Goal: Transaction & Acquisition: Purchase product/service

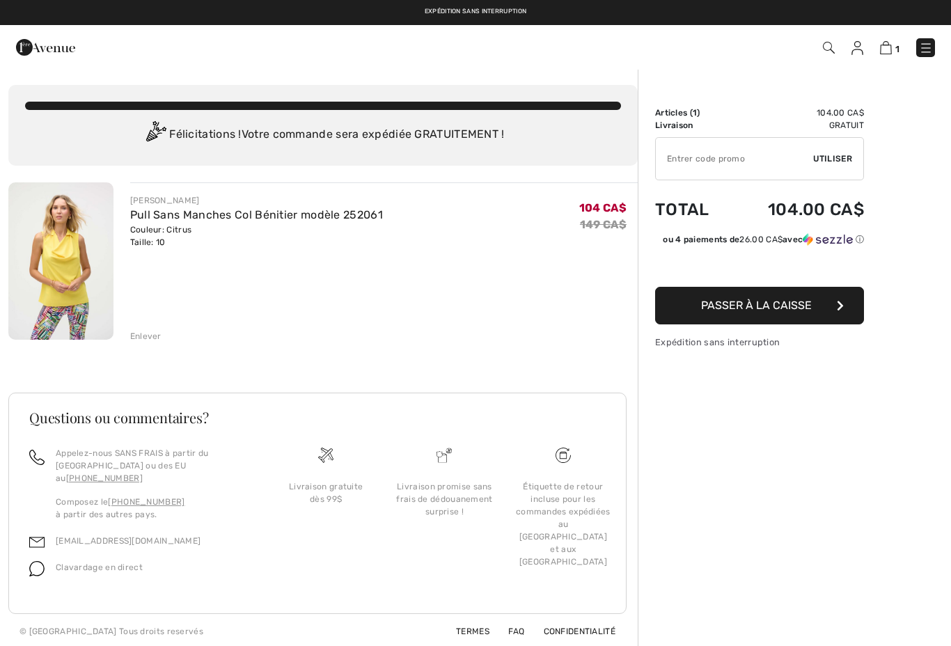
click at [65, 268] on img at bounding box center [60, 260] width 105 height 157
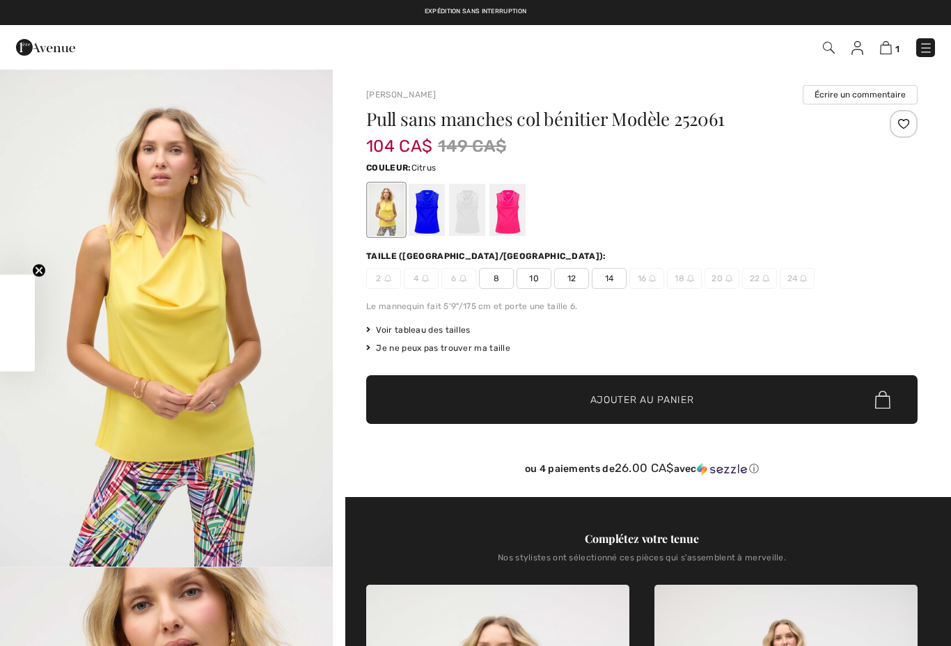
checkbox input "true"
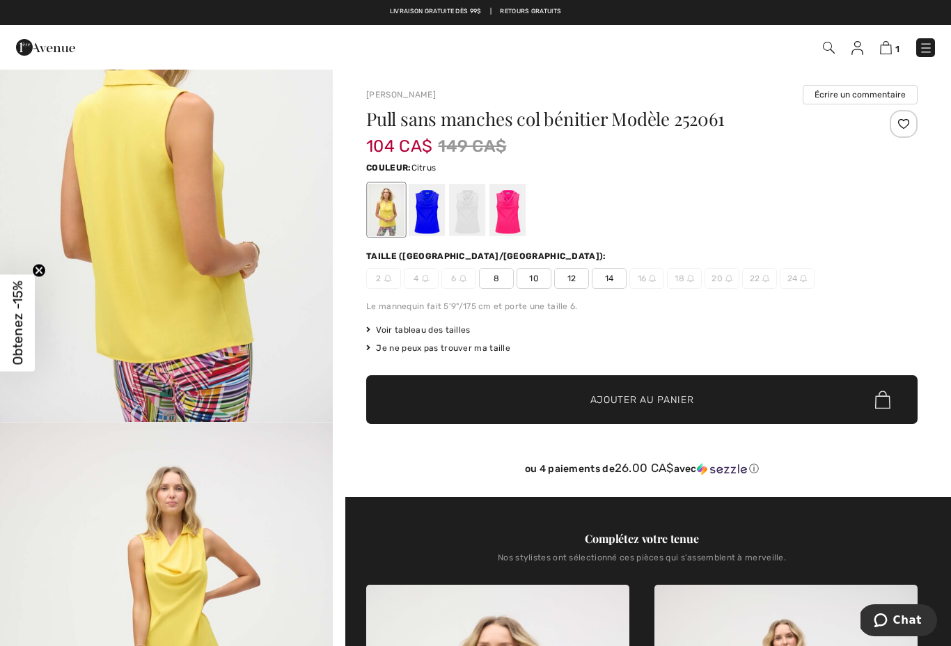
click at [889, 54] on img at bounding box center [886, 47] width 12 height 13
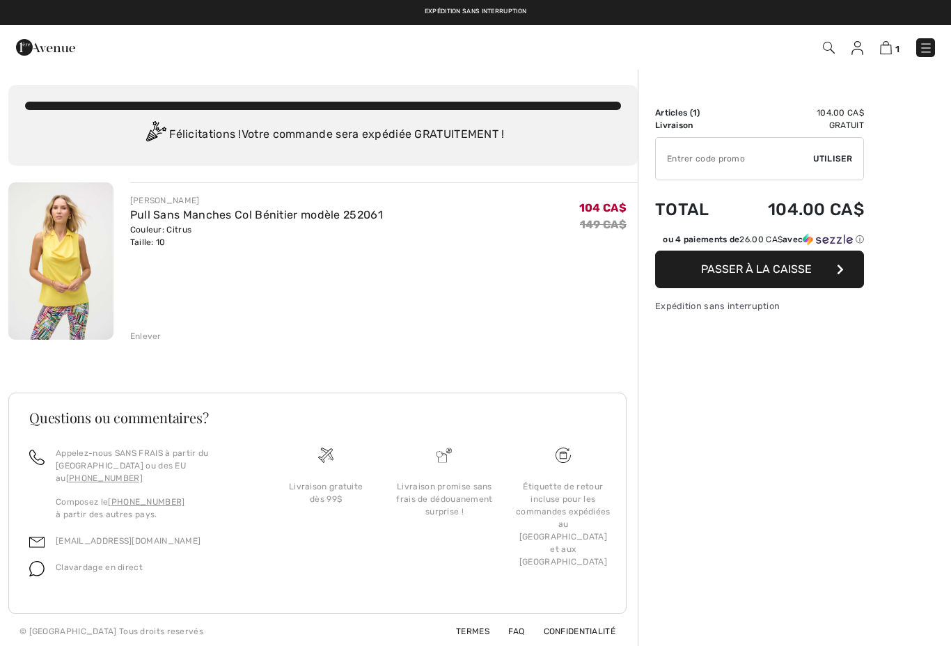
checkbox input "true"
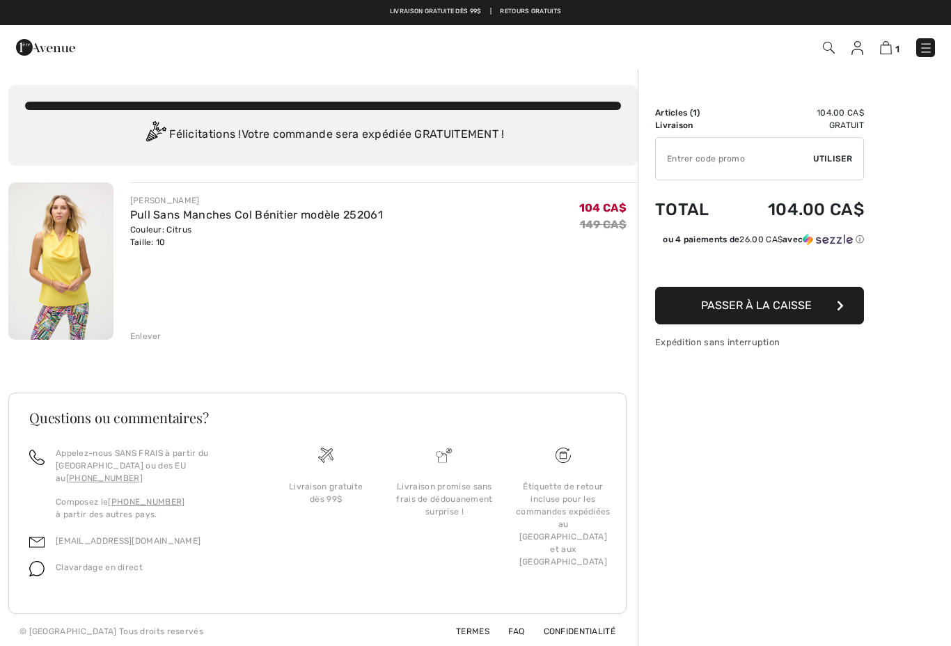
click at [820, 318] on button "Passer à la caisse" at bounding box center [759, 306] width 209 height 38
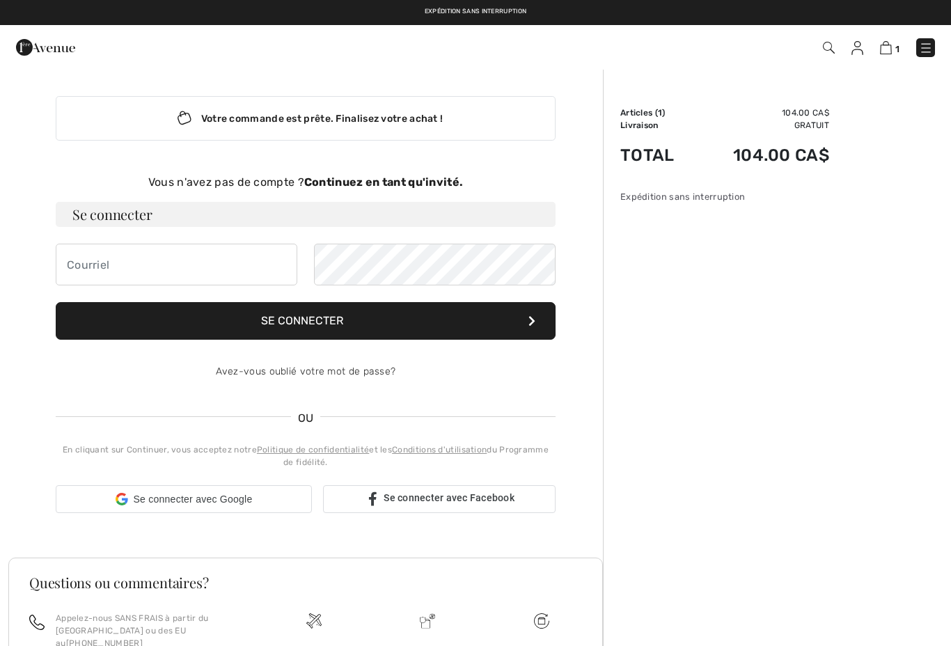
checkbox input "true"
click at [72, 274] on input "email" at bounding box center [177, 265] width 242 height 42
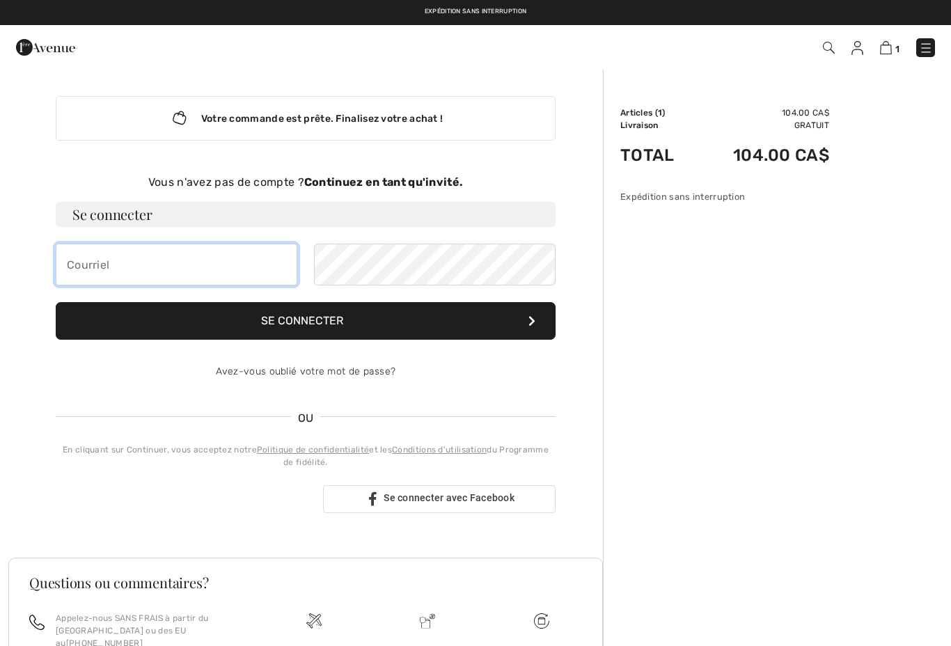
click at [306, 321] on button "Se connecter" at bounding box center [306, 321] width 500 height 38
click at [306, 334] on button "Se connecter" at bounding box center [306, 321] width 500 height 38
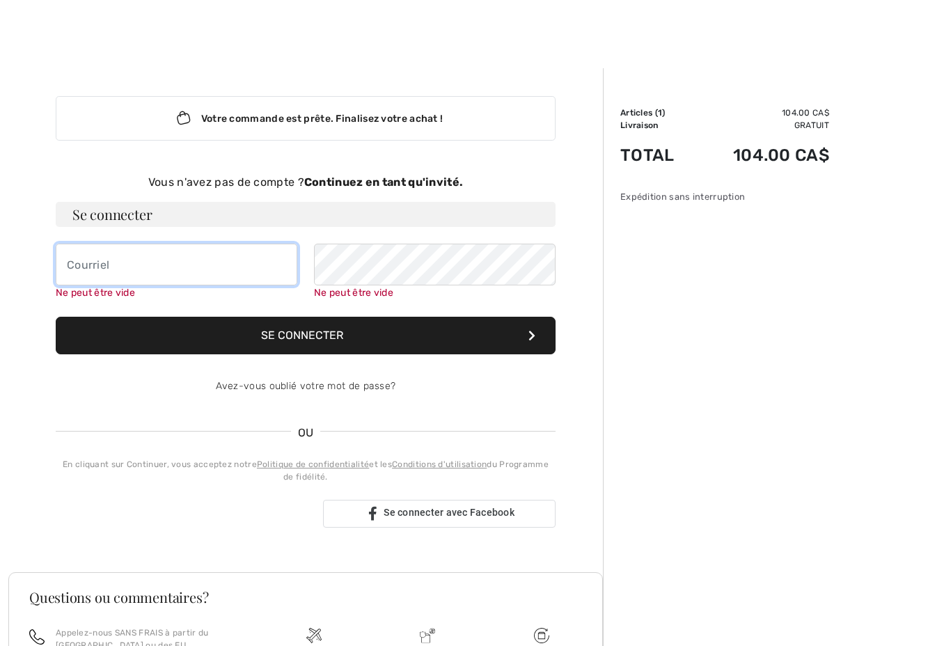
click at [306, 331] on button "Se connecter" at bounding box center [306, 336] width 500 height 38
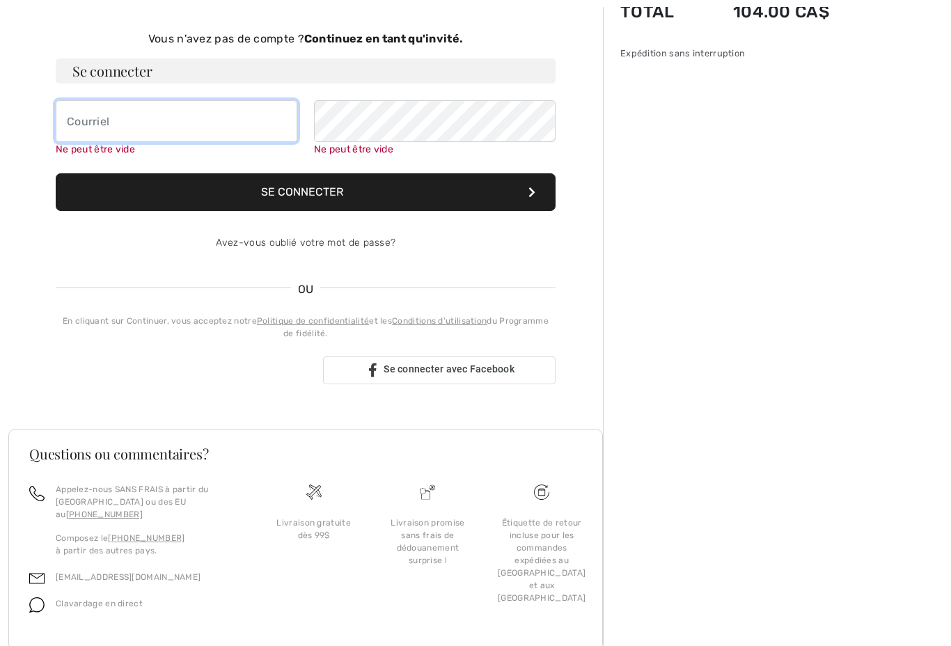
scroll to position [143, 0]
type input "andregroy@videotron.ca"
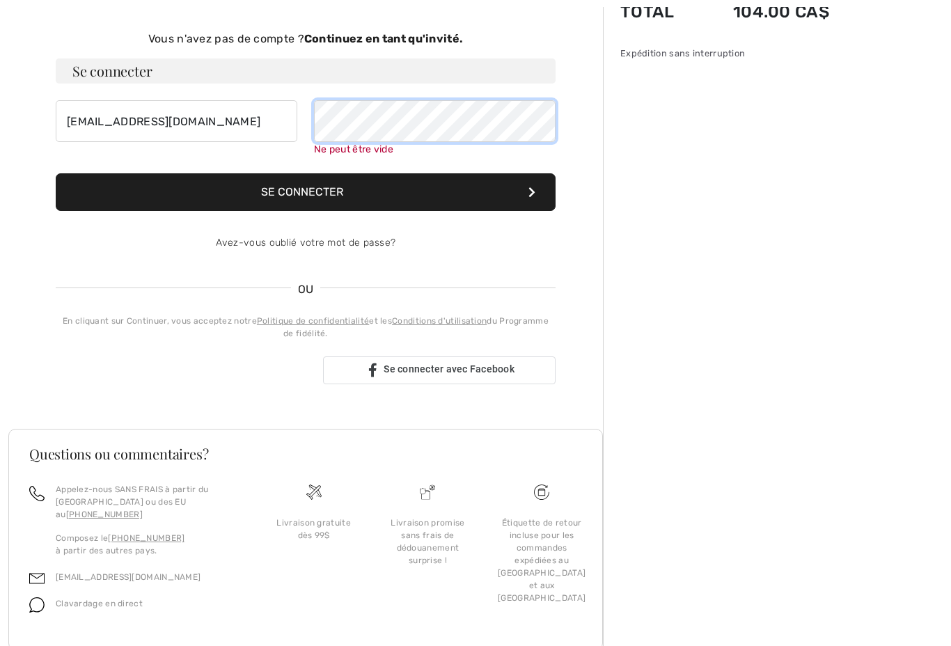
click at [306, 192] on button "Se connecter" at bounding box center [306, 192] width 500 height 38
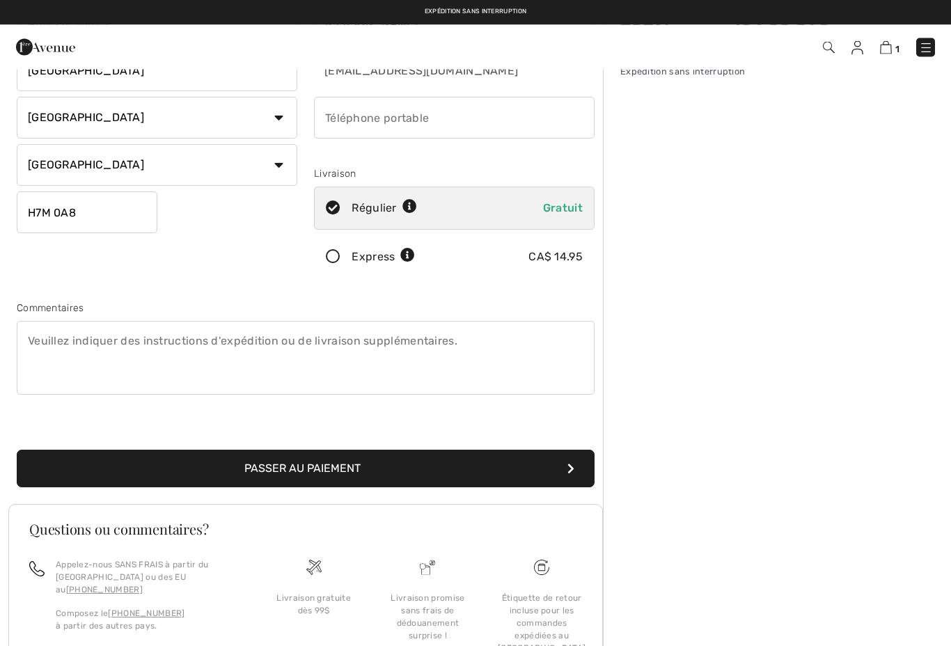
scroll to position [149, 0]
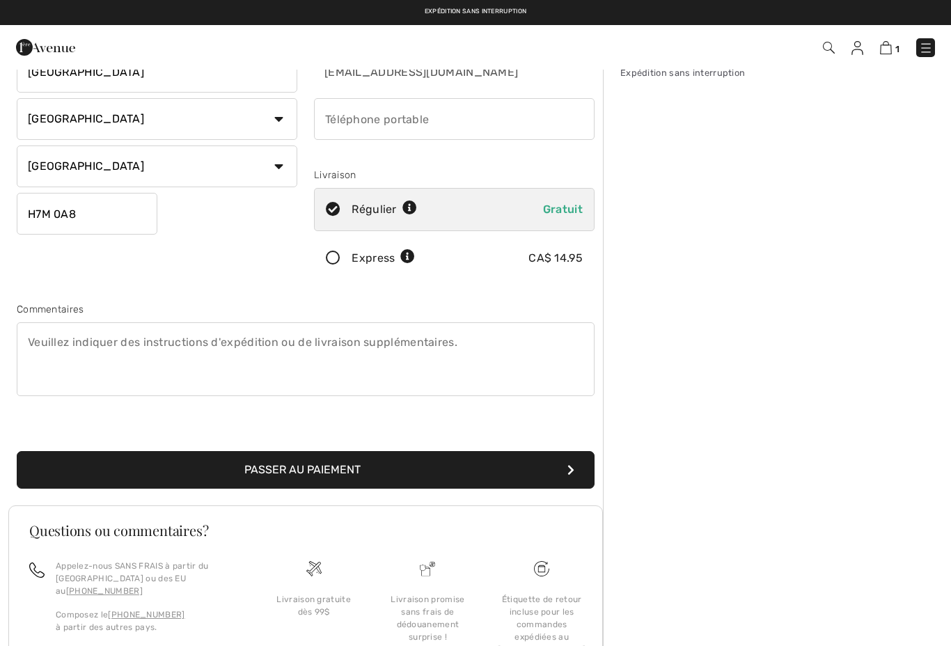
click at [345, 478] on button "Passer au paiement" at bounding box center [306, 470] width 578 height 38
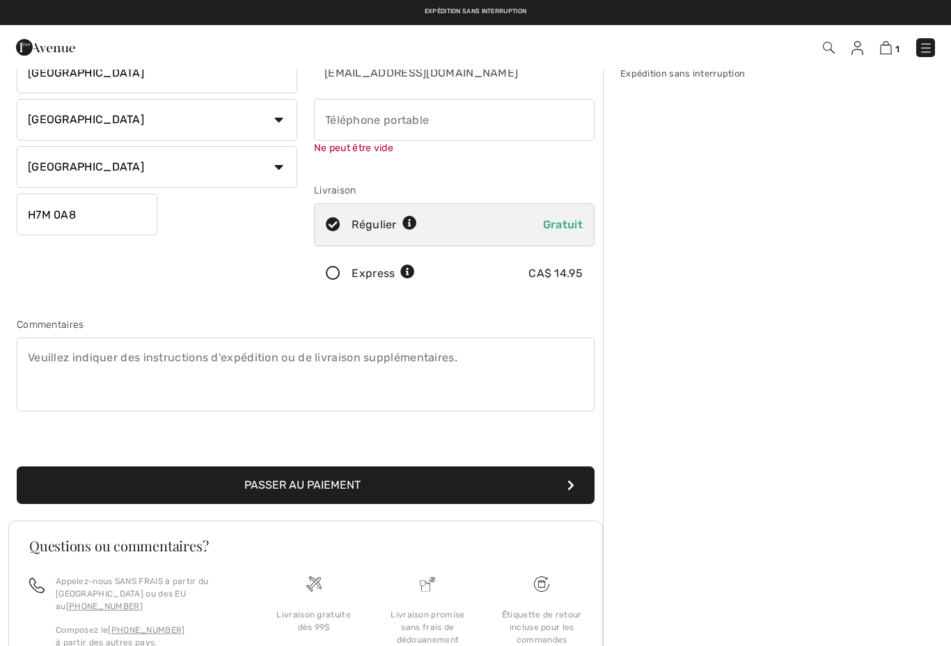
scroll to position [147, 0]
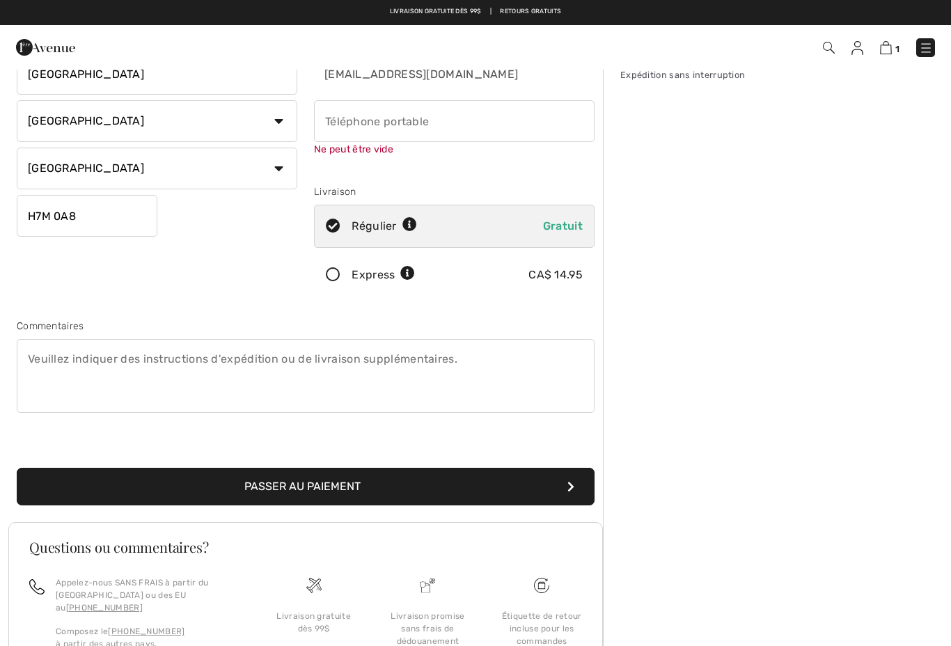
click at [373, 490] on button "Passer au paiement" at bounding box center [306, 487] width 578 height 38
click at [467, 126] on input "phone" at bounding box center [454, 121] width 281 height 42
click at [820, 561] on div "Sommaire Description Articles ( 1 ) 104.00 CA$ Code promo 0.00 CA$ Livraison Gr…" at bounding box center [777, 349] width 348 height 857
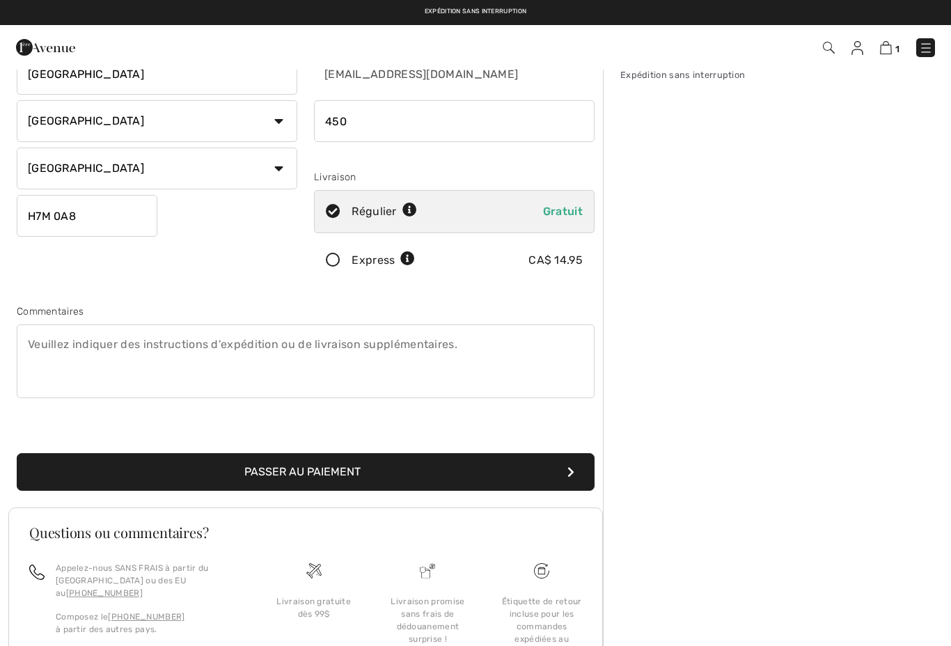
click at [357, 127] on input "phone" at bounding box center [454, 121] width 281 height 42
type input "4"
type input "512641724"
click at [306, 472] on button "Passer au paiement" at bounding box center [306, 472] width 578 height 38
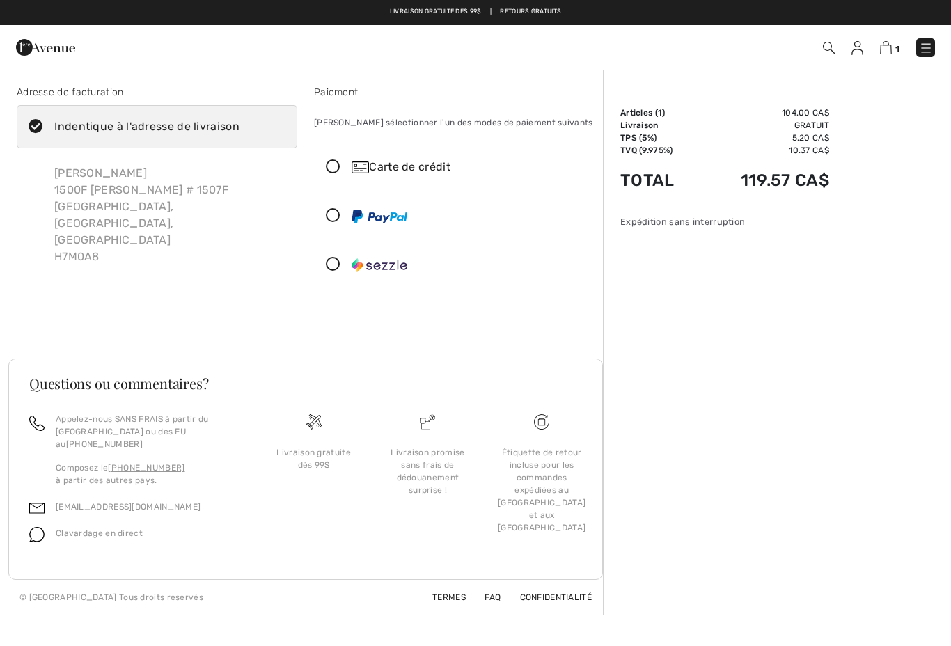
click at [420, 182] on div "Carte de crédit" at bounding box center [454, 167] width 279 height 42
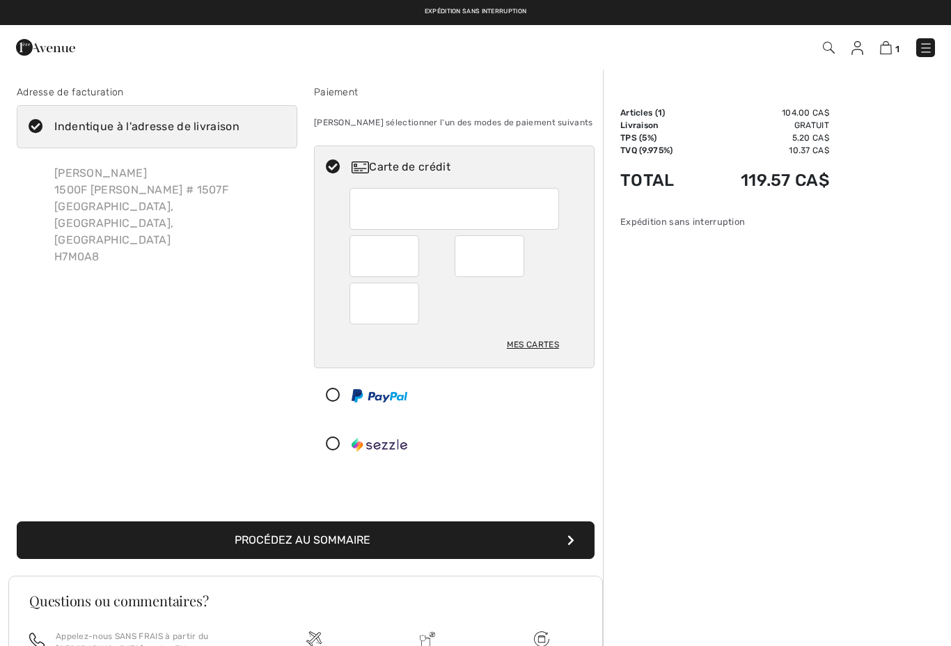
click at [327, 540] on button "Procédez au sommaire" at bounding box center [306, 541] width 578 height 38
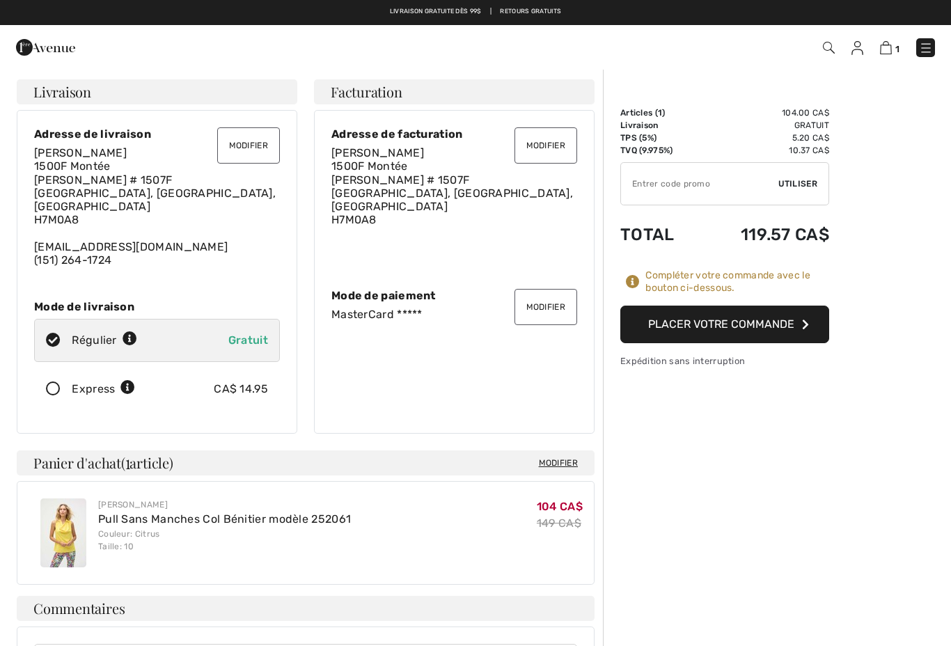
click at [749, 322] on button "Placer votre commande" at bounding box center [725, 325] width 209 height 38
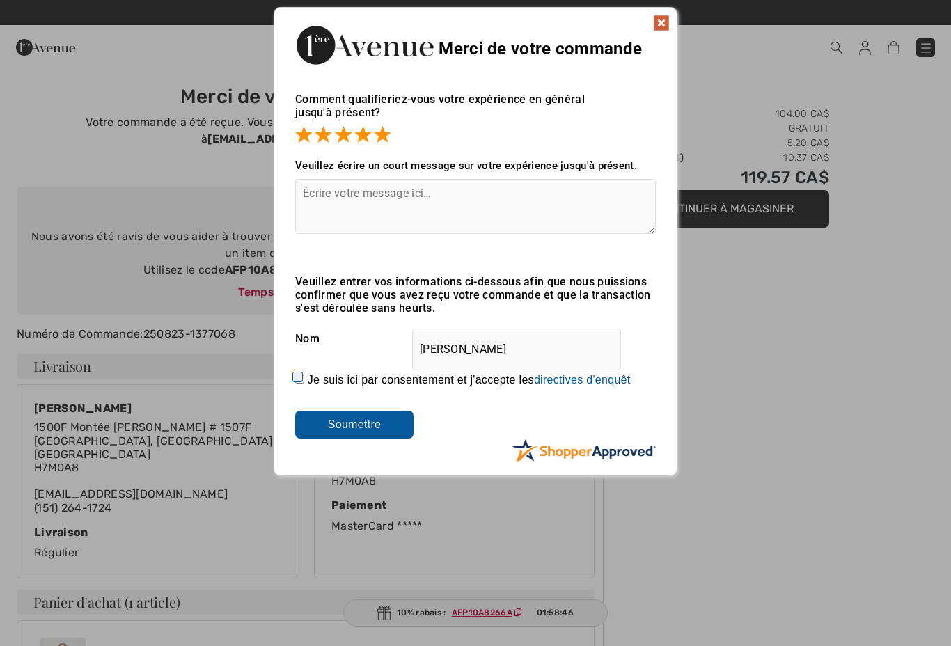
click at [368, 426] on input "Soumettre" at bounding box center [354, 425] width 118 height 28
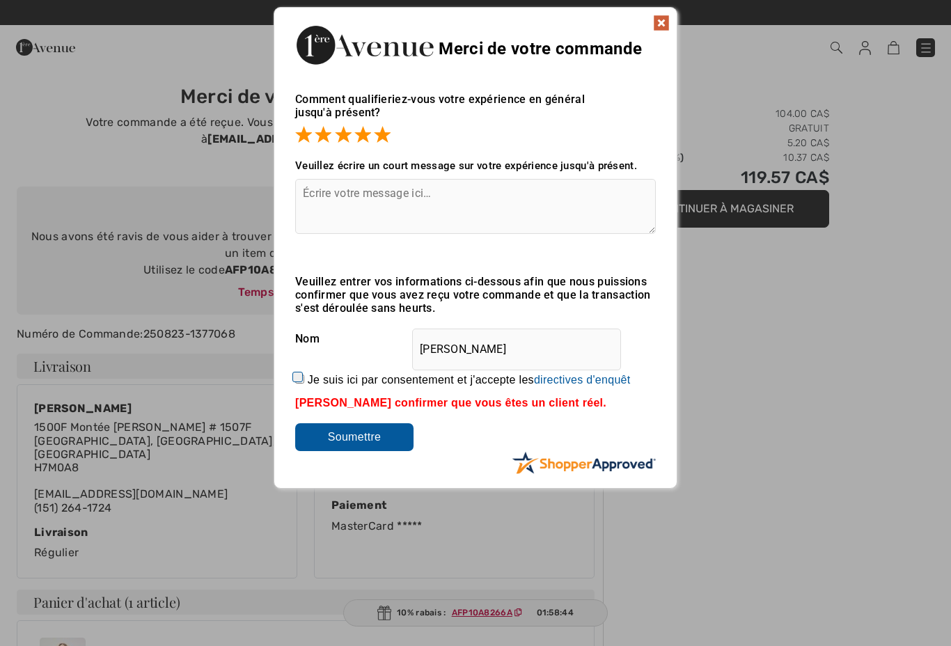
click at [368, 434] on input "Soumettre" at bounding box center [354, 437] width 118 height 28
click at [304, 380] on input "Je suis ici par consentement et j'accepte les En soumettant une évaluation, vou…" at bounding box center [299, 379] width 9 height 9
checkbox input "true"
click at [371, 442] on input "Soumettre" at bounding box center [354, 437] width 118 height 28
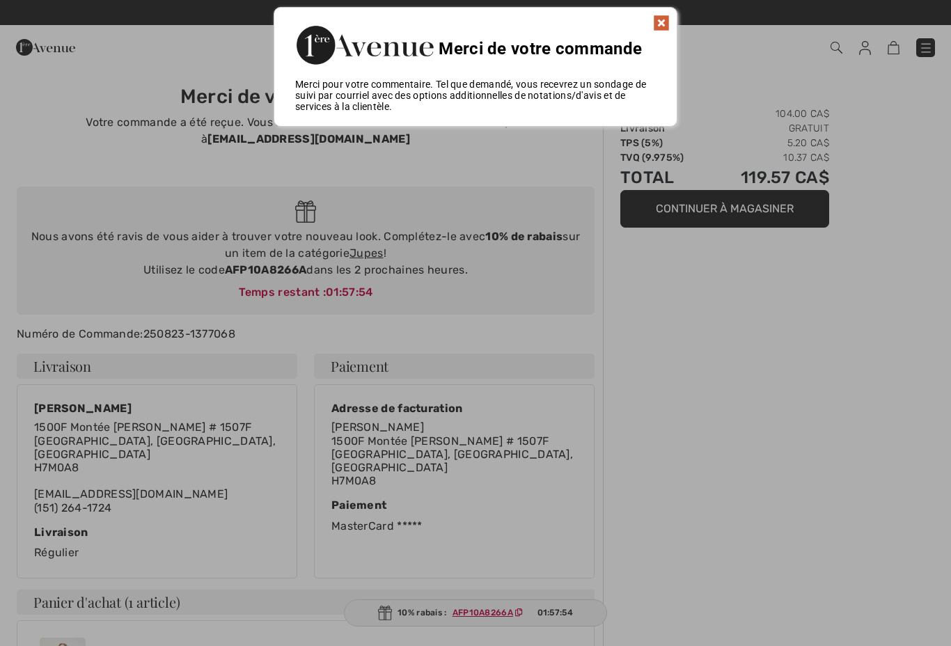
click at [653, 366] on div at bounding box center [475, 323] width 951 height 646
click at [649, 26] on div "Merci de votre commande" at bounding box center [475, 43] width 403 height 71
click at [654, 25] on img at bounding box center [661, 23] width 17 height 17
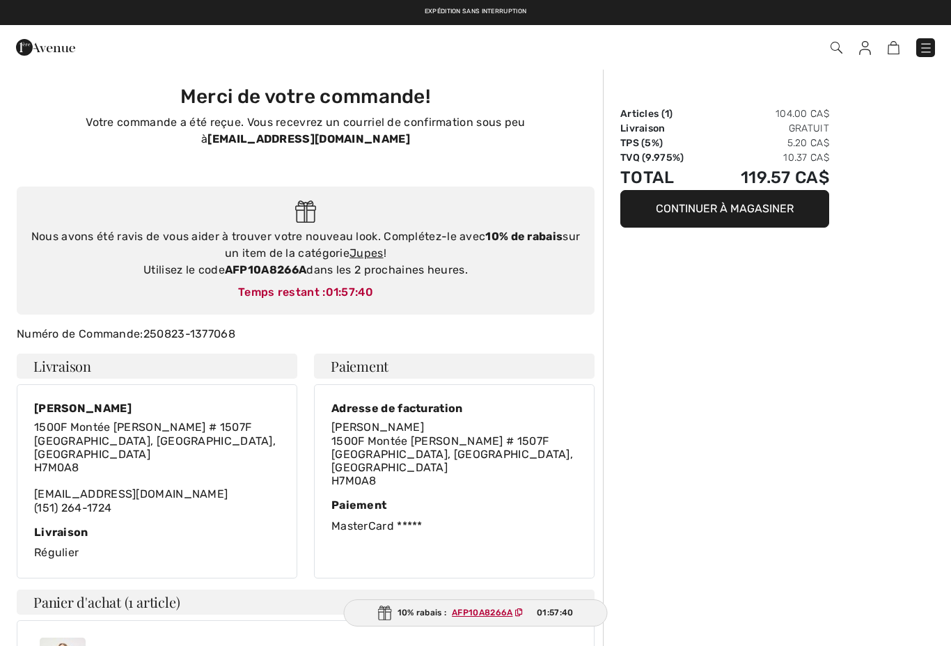
click at [667, 25] on div "Commander" at bounding box center [475, 47] width 951 height 45
